Goal: Navigation & Orientation: Understand site structure

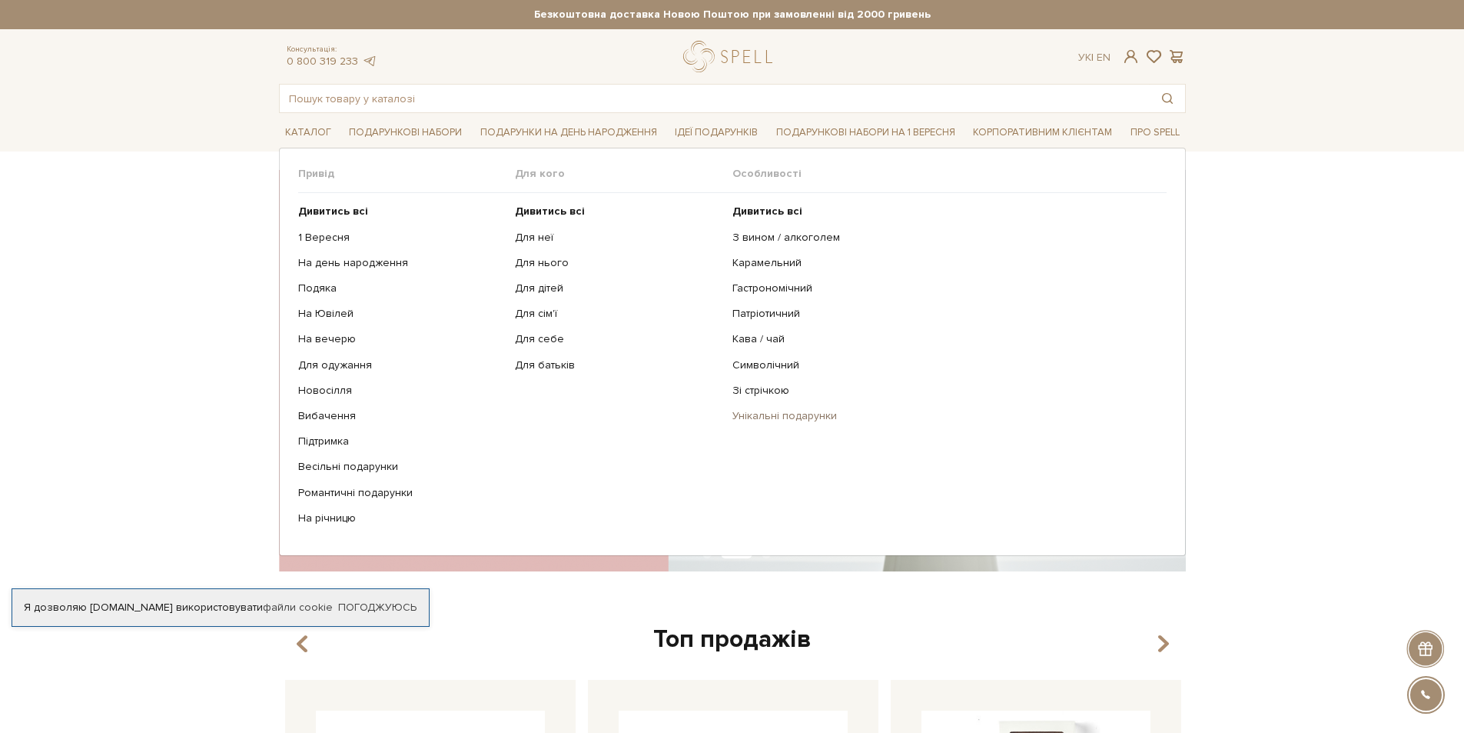
click at [754, 418] on link "Унікальні подарунки" at bounding box center [944, 416] width 423 height 14
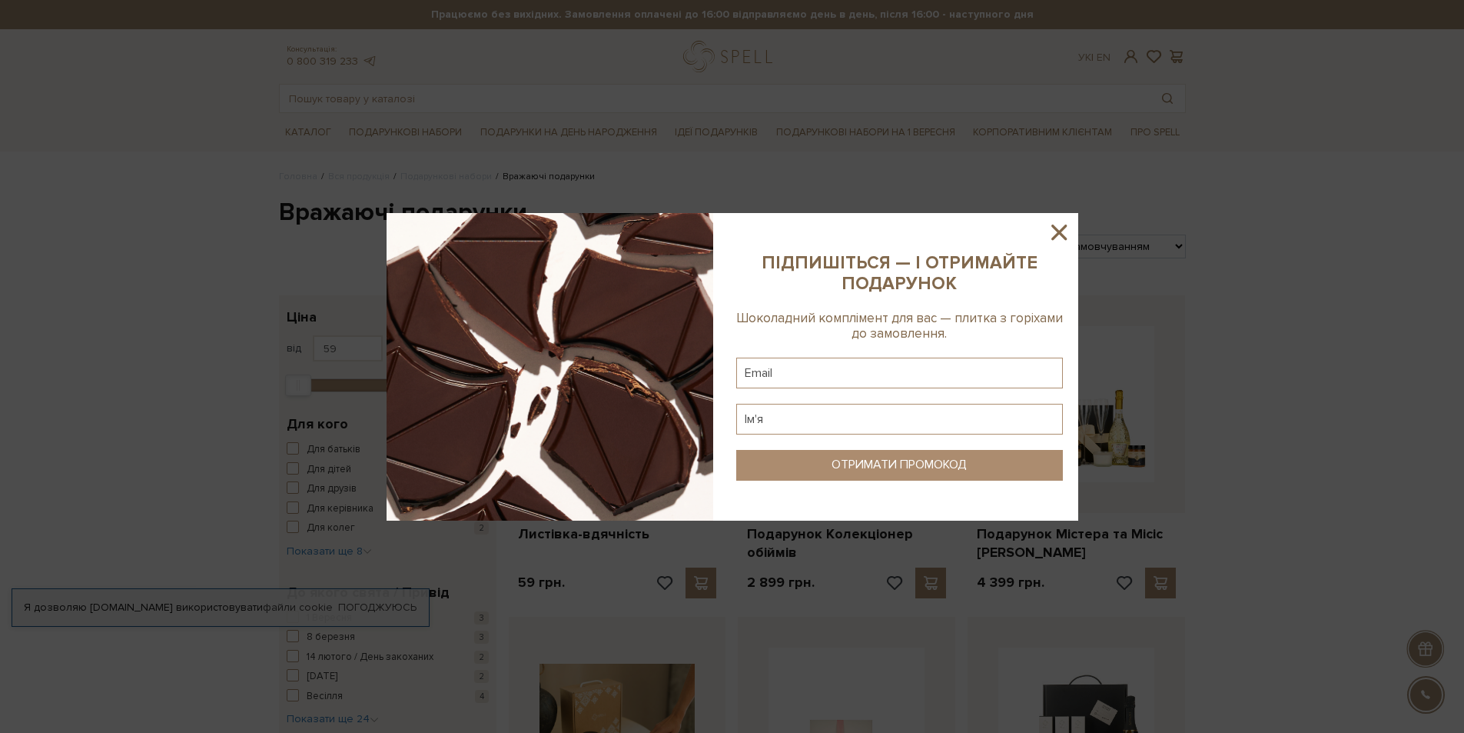
click at [1057, 231] on icon at bounding box center [1059, 231] width 15 height 15
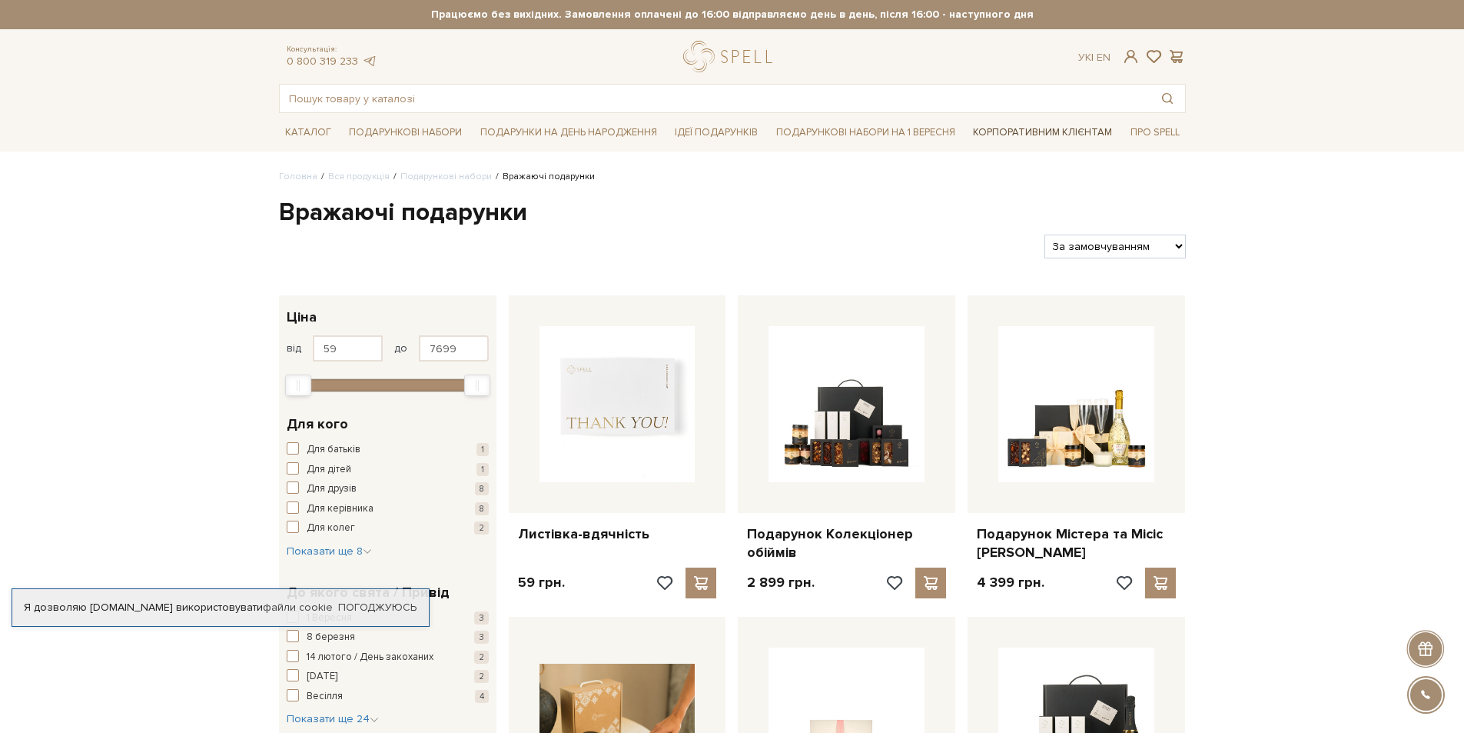
click at [1057, 123] on link "Корпоративним клієнтам" at bounding box center [1042, 132] width 151 height 26
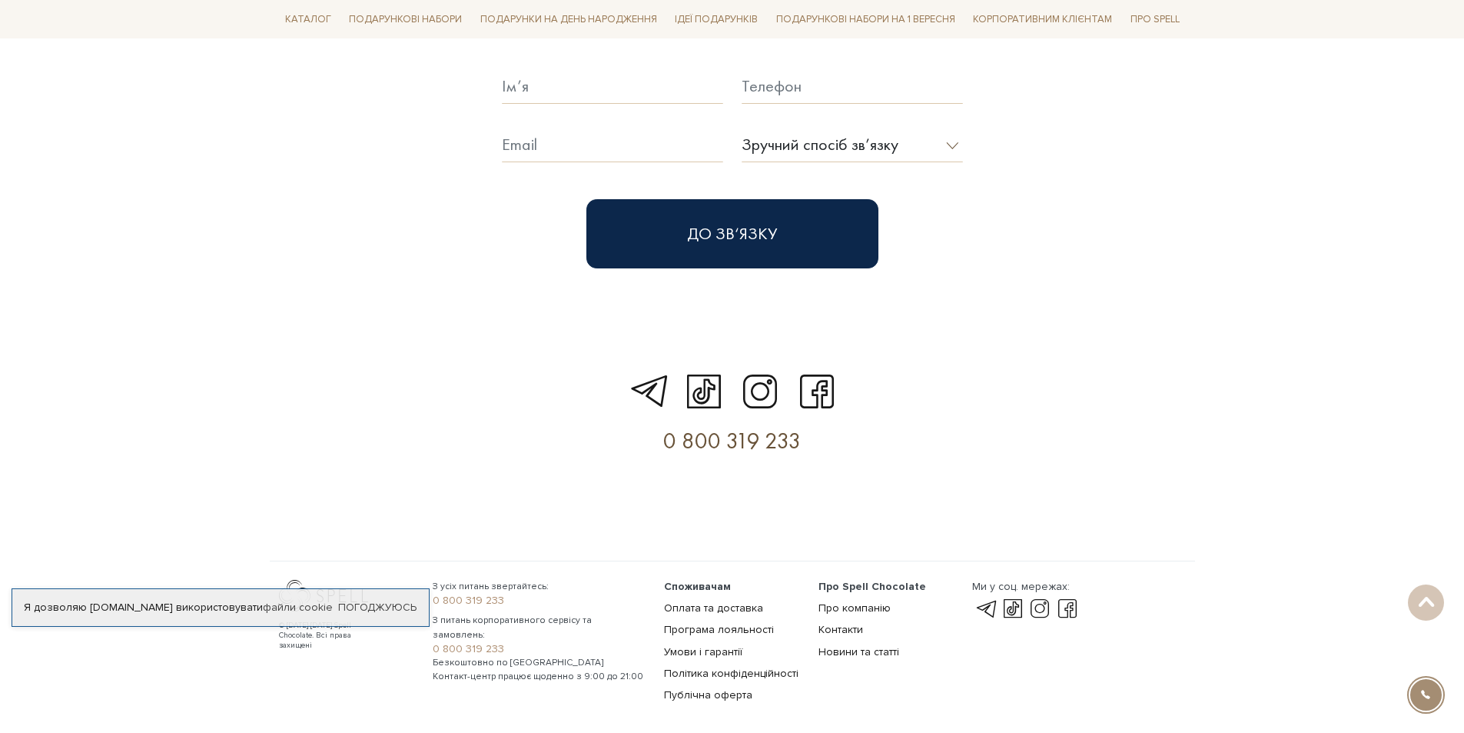
scroll to position [4435, 0]
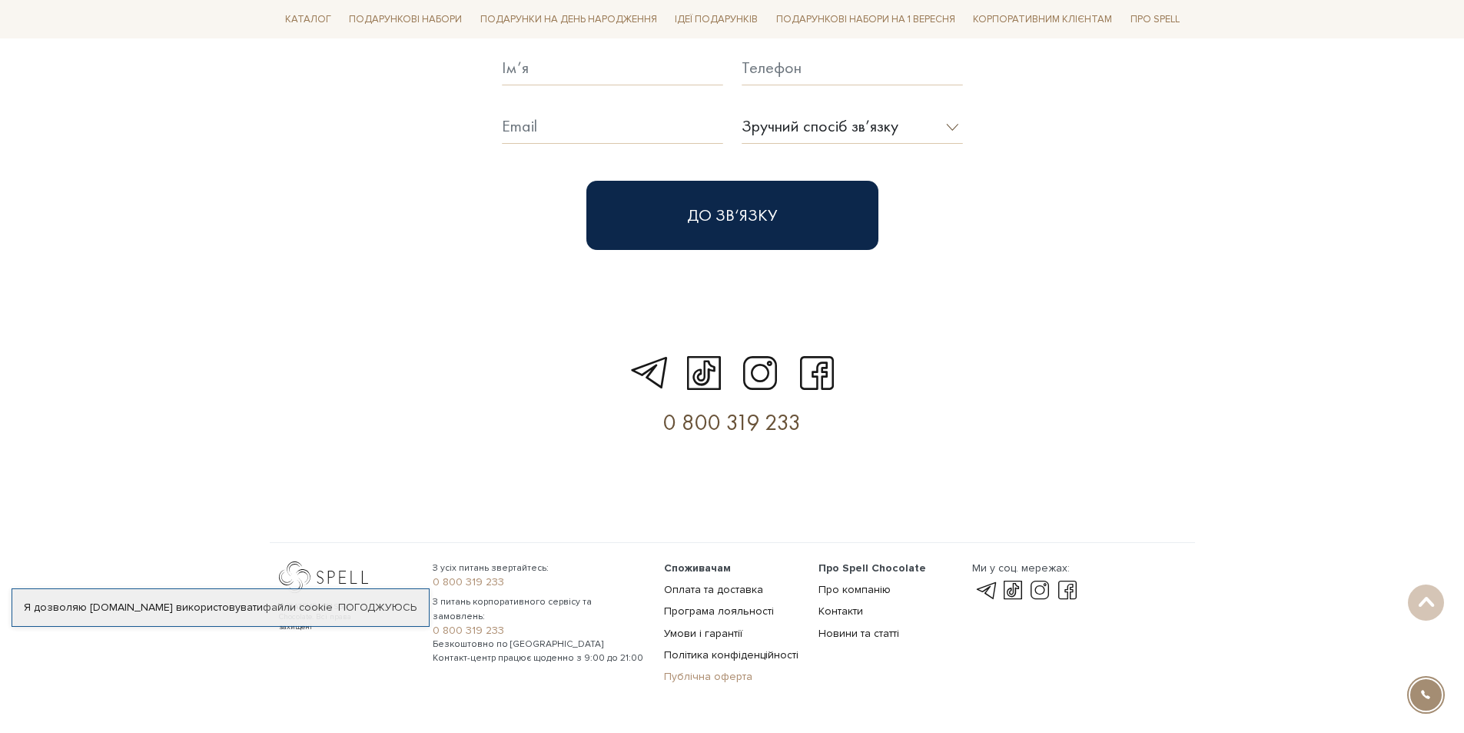
click at [696, 670] on link "Публічна оферта" at bounding box center [708, 676] width 88 height 13
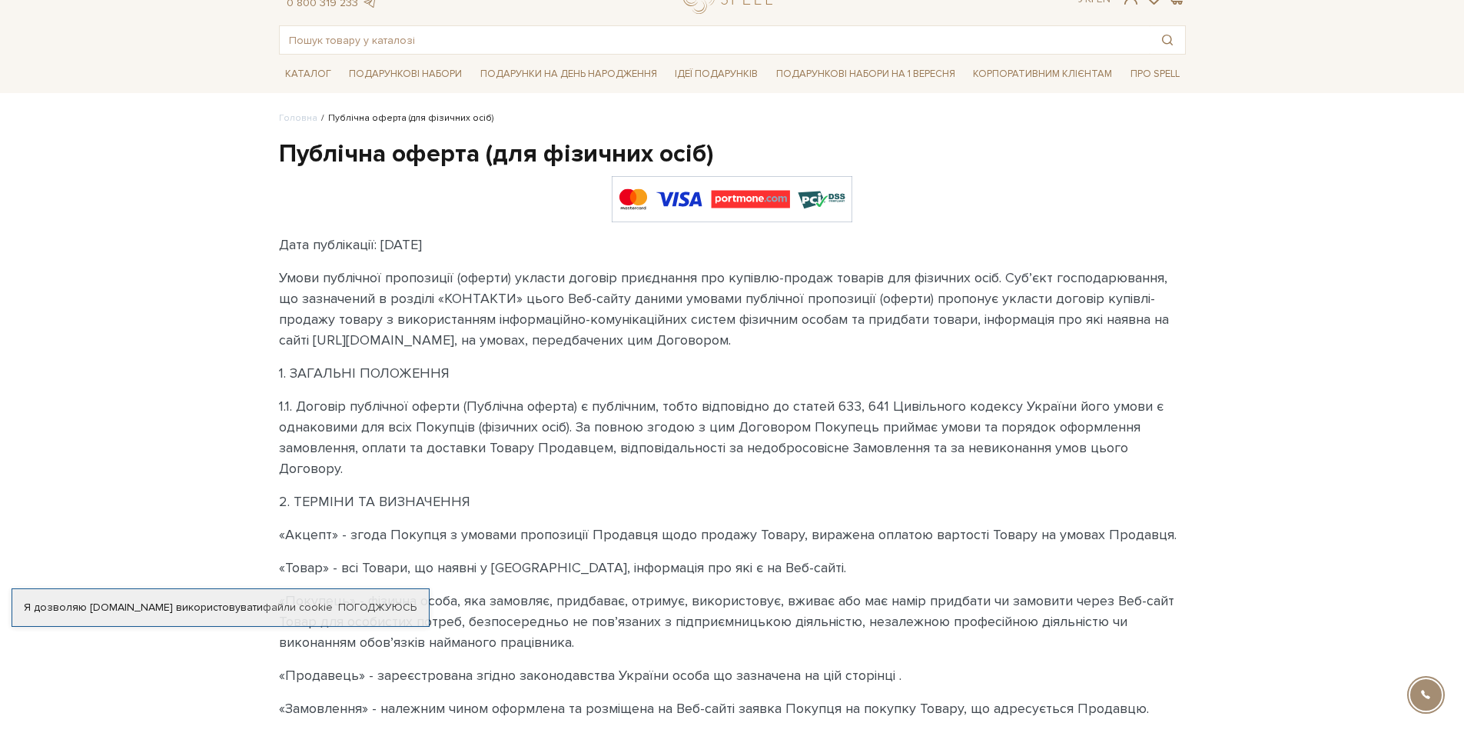
scroll to position [154, 0]
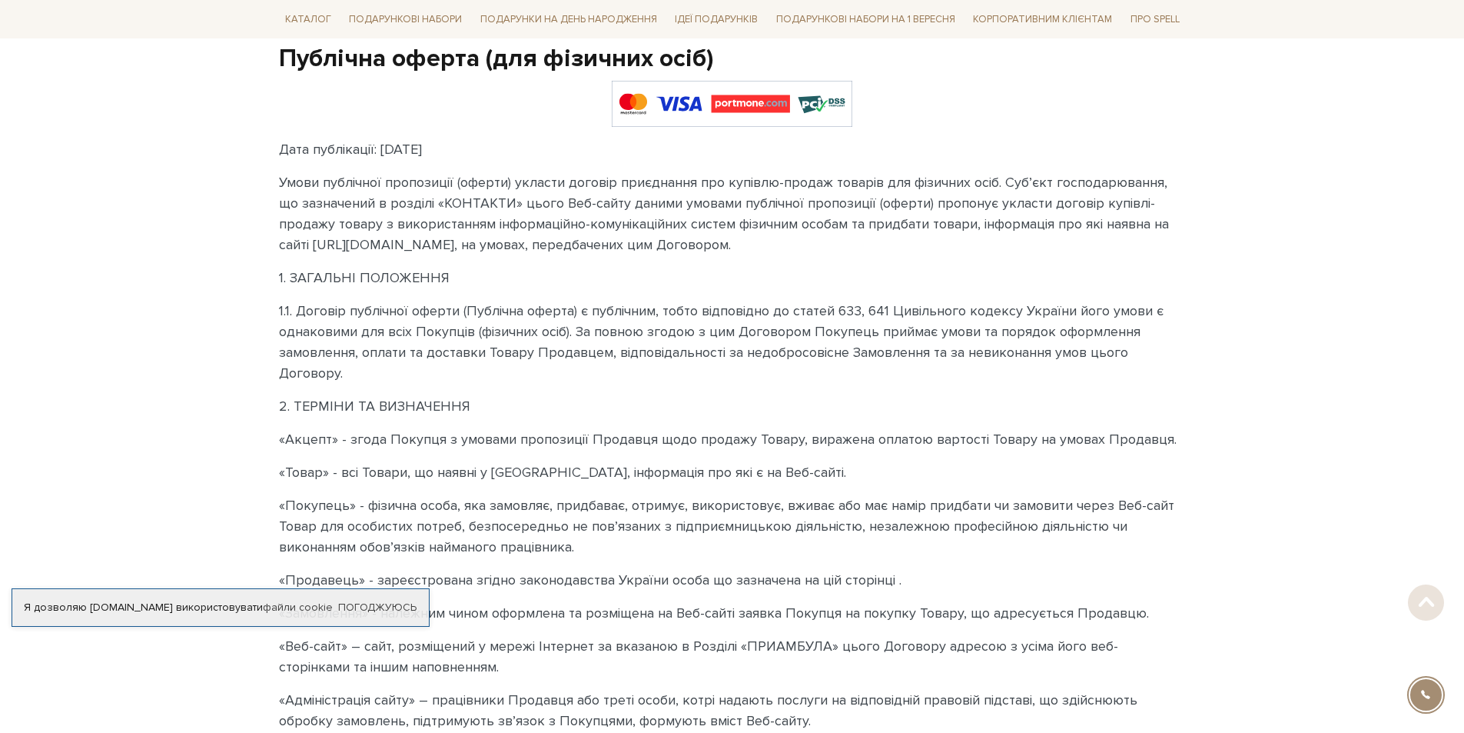
drag, startPoint x: 1252, startPoint y: 231, endPoint x: 1238, endPoint y: 232, distance: 13.9
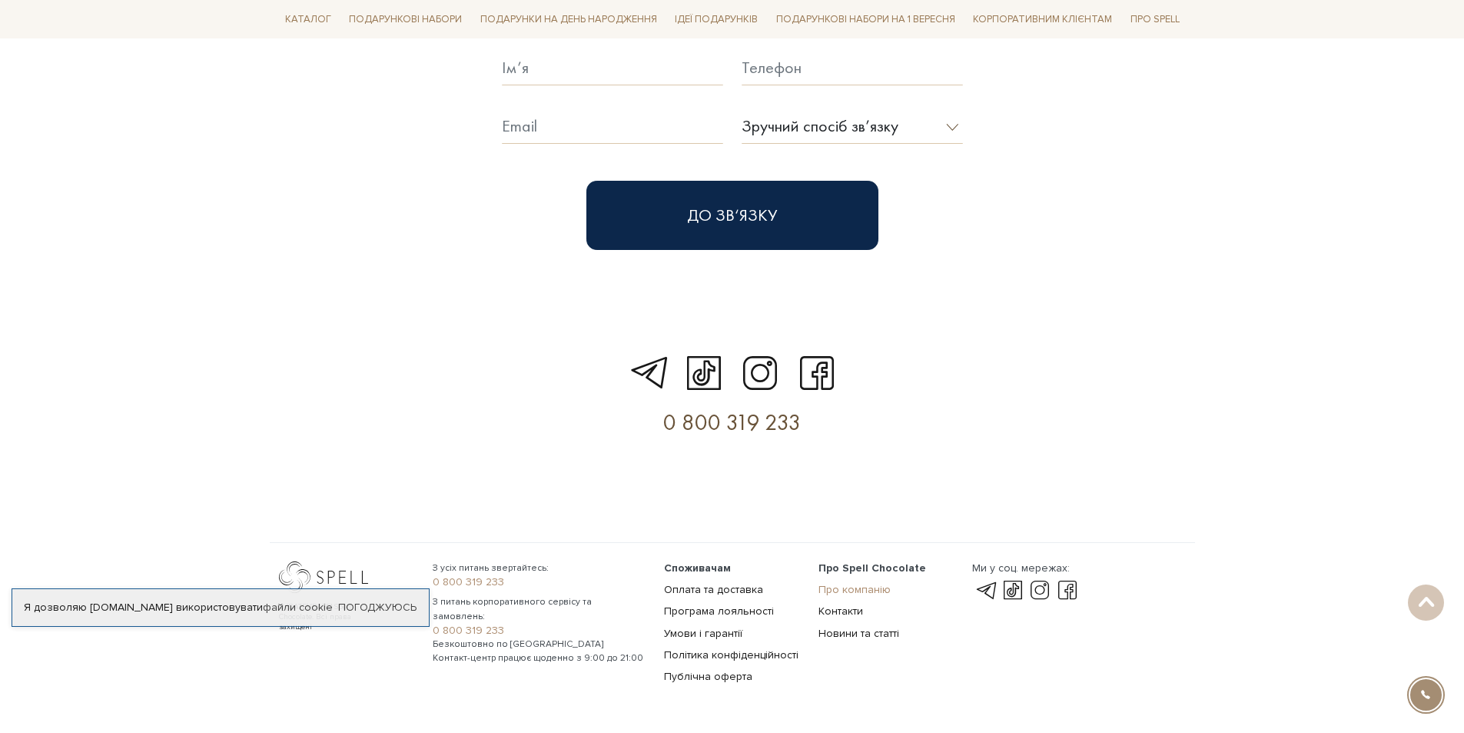
click at [827, 583] on link "Про компанію" at bounding box center [855, 589] width 72 height 13
